Goal: Find specific page/section: Find specific page/section

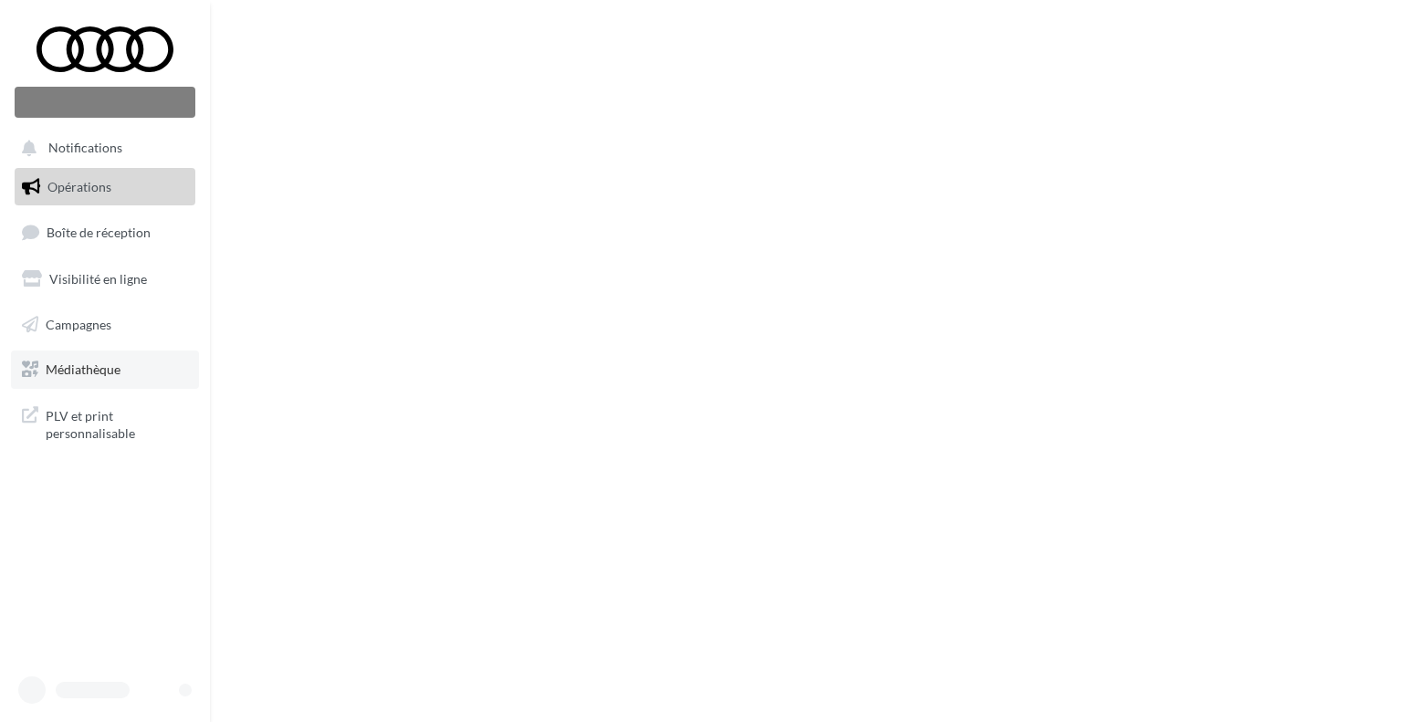
click at [111, 368] on span "Médiathèque" at bounding box center [83, 370] width 75 height 16
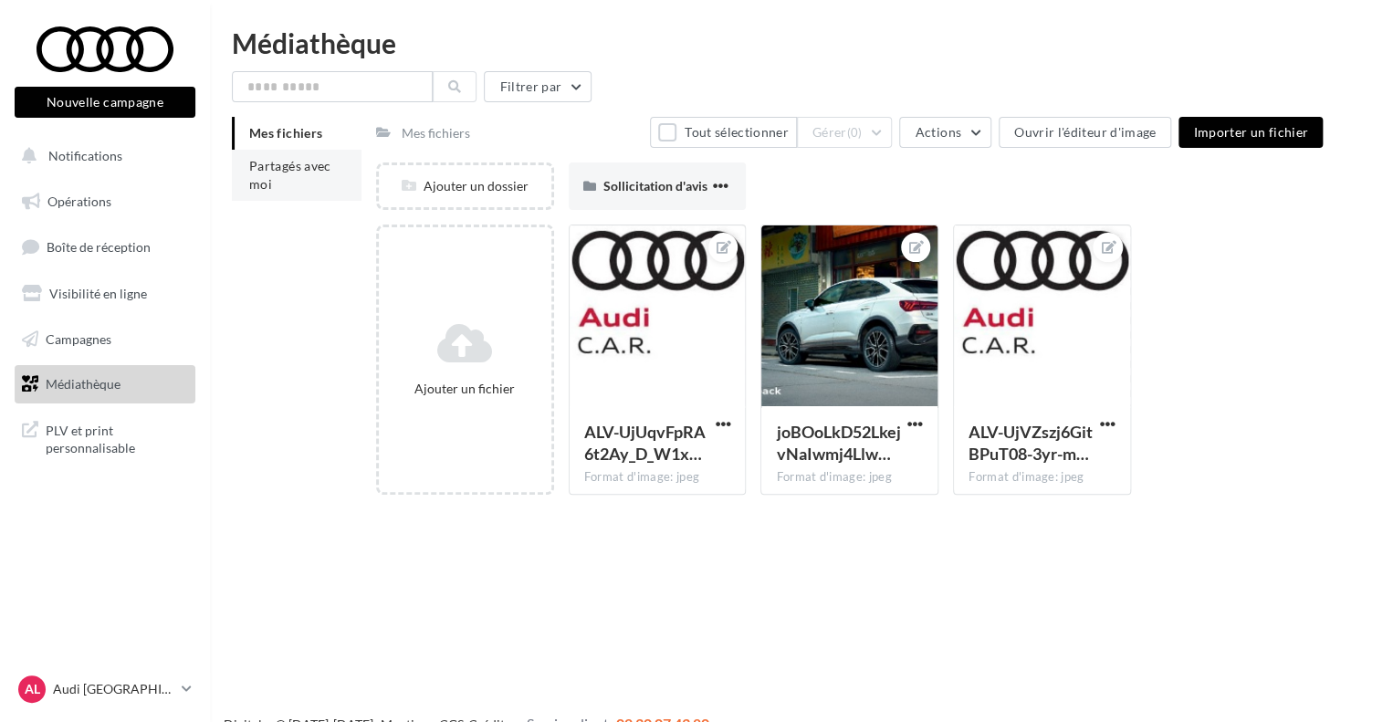
click at [290, 156] on li "Partagés avec moi" at bounding box center [297, 175] width 130 height 51
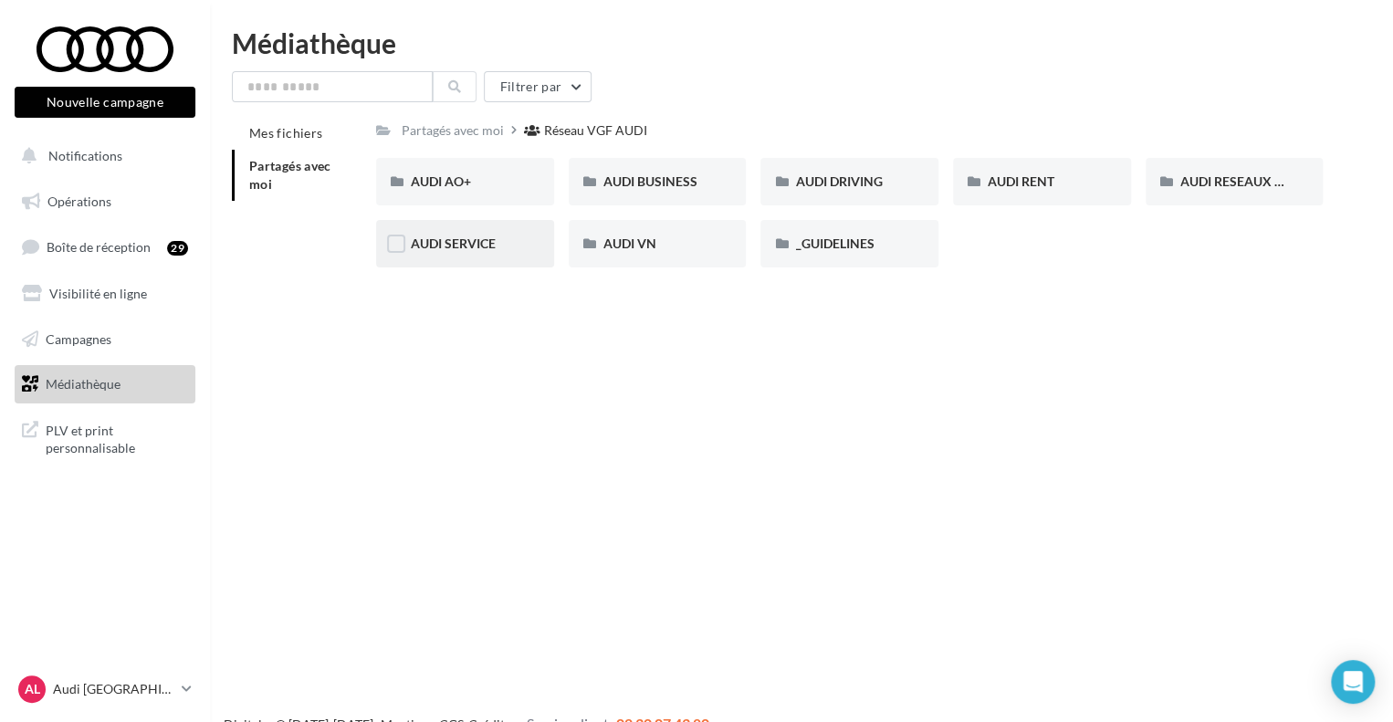
click at [430, 260] on div "AUDI SERVICE" at bounding box center [465, 243] width 178 height 47
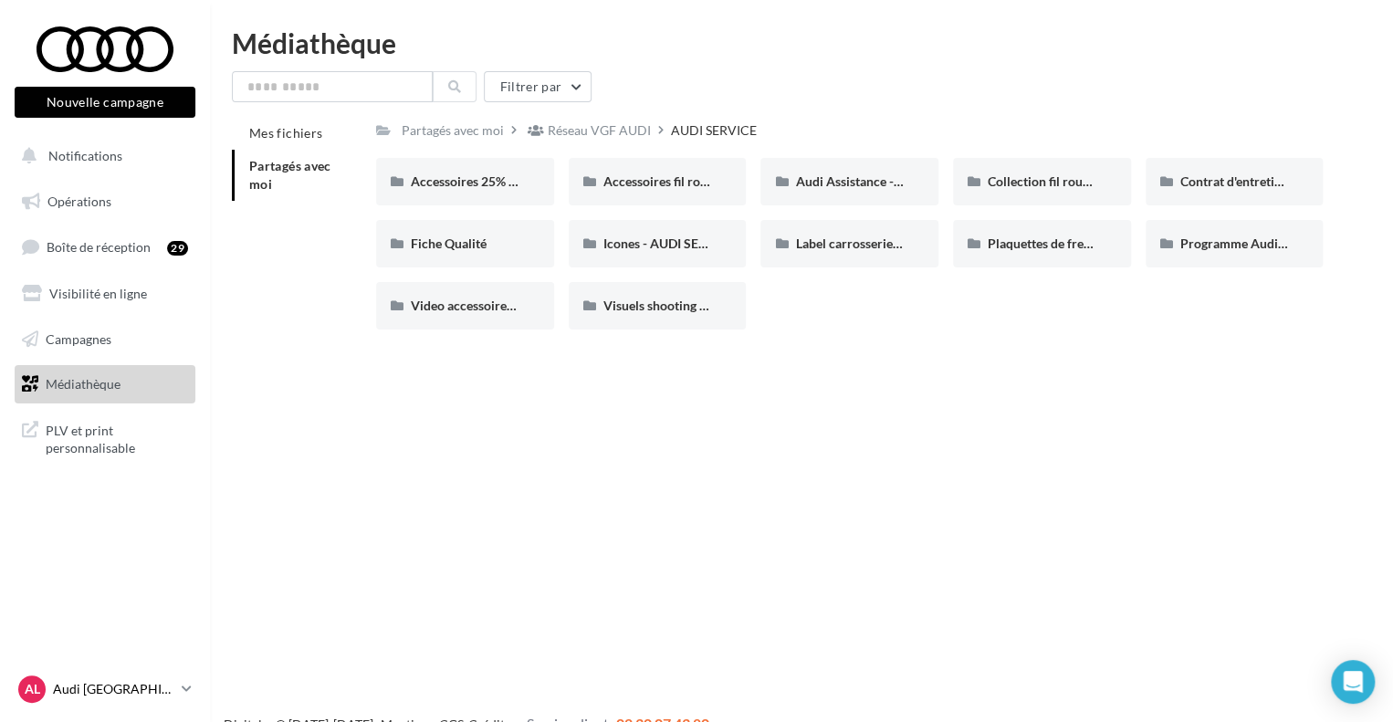
click at [159, 697] on p "Audi [GEOGRAPHIC_DATA][PERSON_NAME]" at bounding box center [113, 689] width 121 height 18
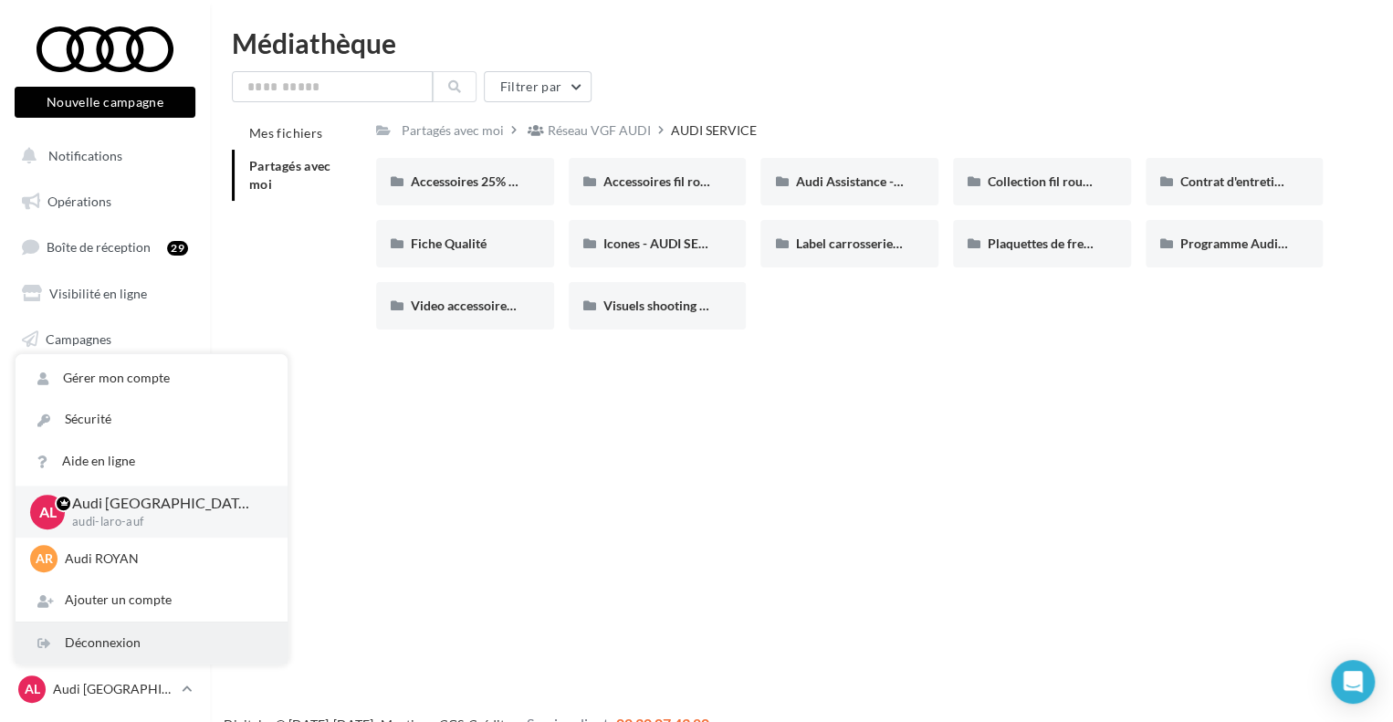
click at [146, 652] on div "Déconnexion" at bounding box center [152, 643] width 272 height 41
